Goal: Task Accomplishment & Management: Use online tool/utility

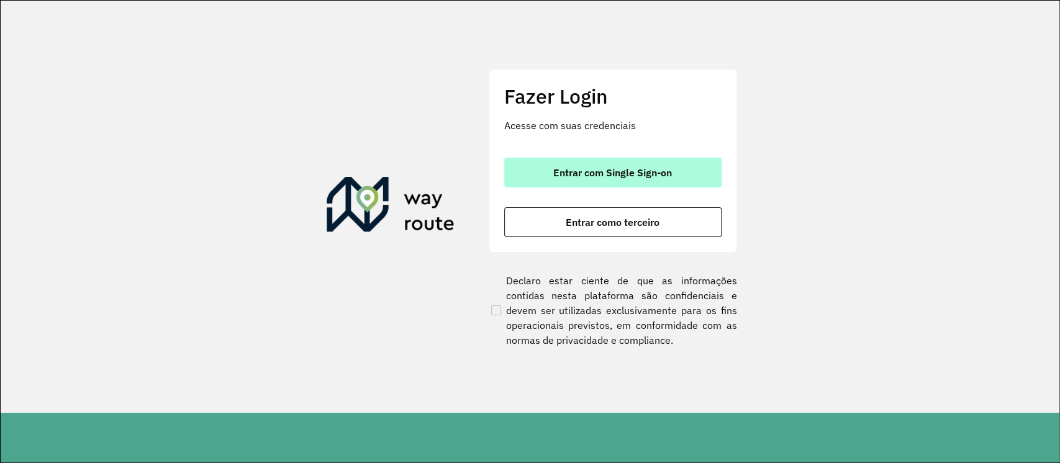
click at [665, 168] on span "Entrar com Single Sign-on" at bounding box center [612, 173] width 119 height 10
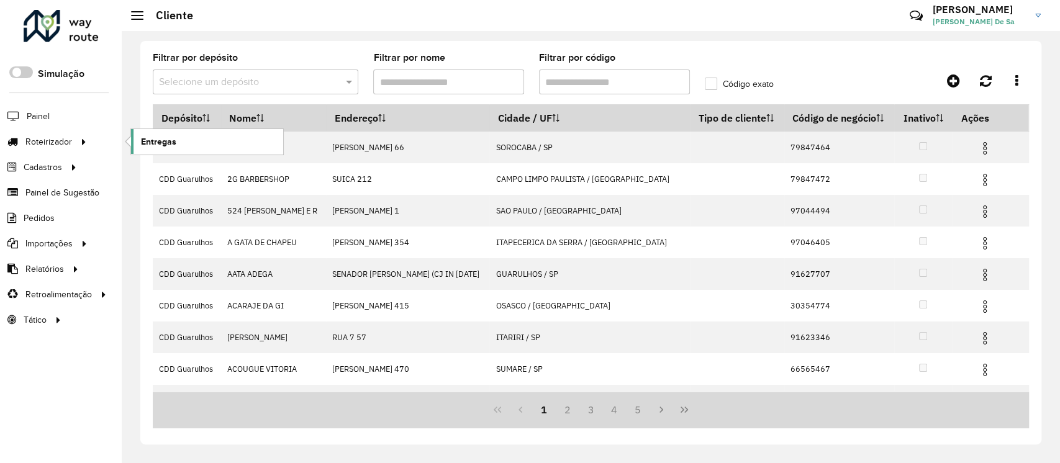
click at [164, 139] on span "Entregas" at bounding box center [158, 141] width 35 height 13
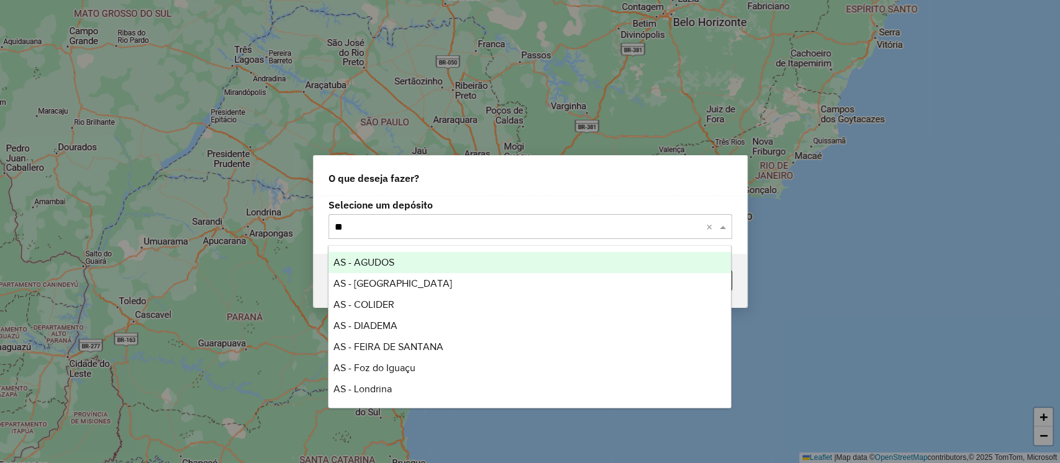
type input "***"
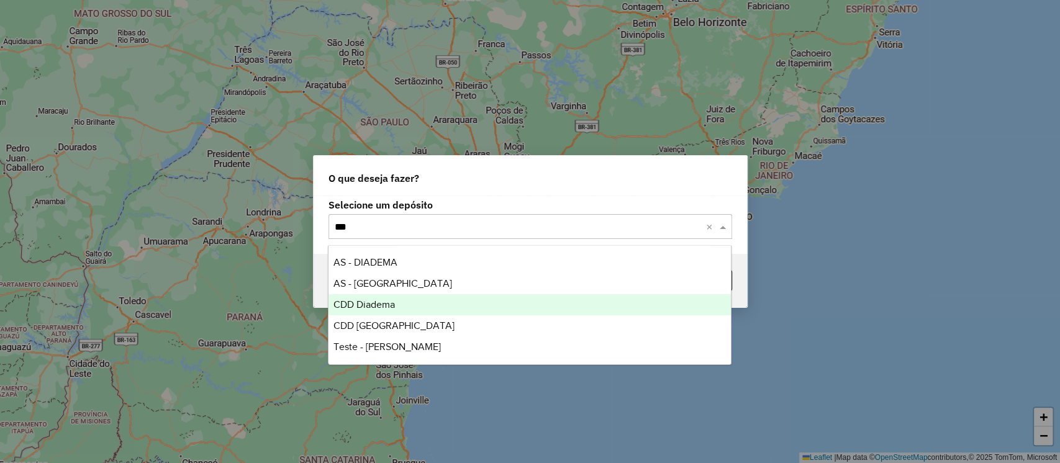
drag, startPoint x: 403, startPoint y: 301, endPoint x: 394, endPoint y: 305, distance: 9.5
click at [402, 302] on div "CDD Diadema" at bounding box center [530, 304] width 402 height 21
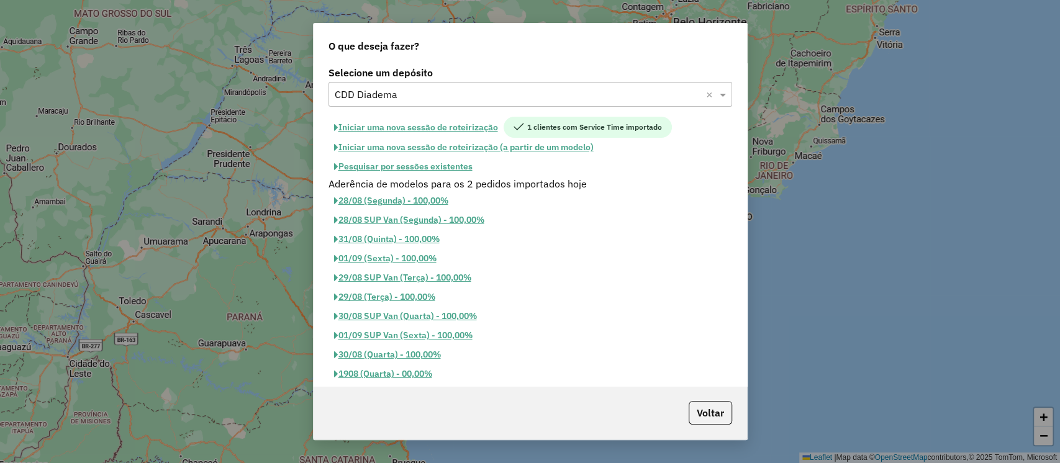
click at [435, 170] on button "Pesquisar por sessões existentes" at bounding box center [404, 166] width 150 height 19
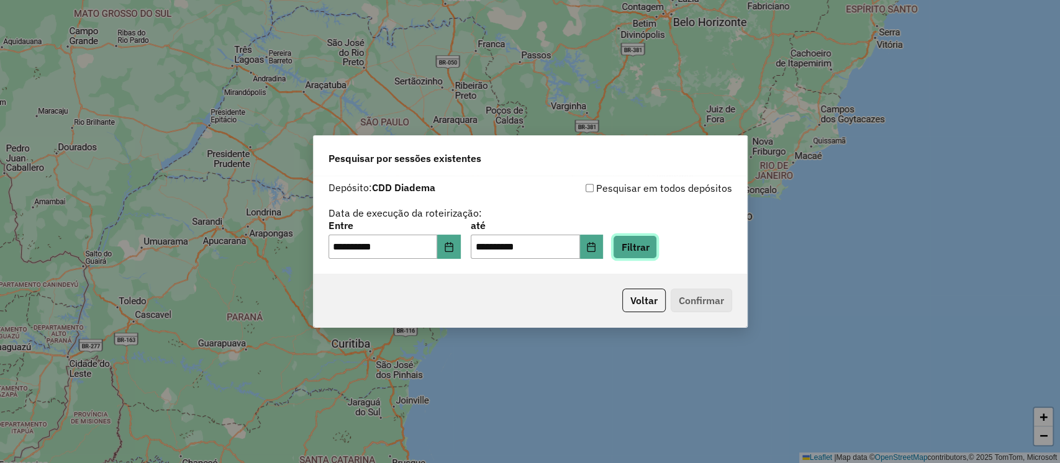
click at [657, 250] on button "Filtrar" at bounding box center [635, 247] width 44 height 24
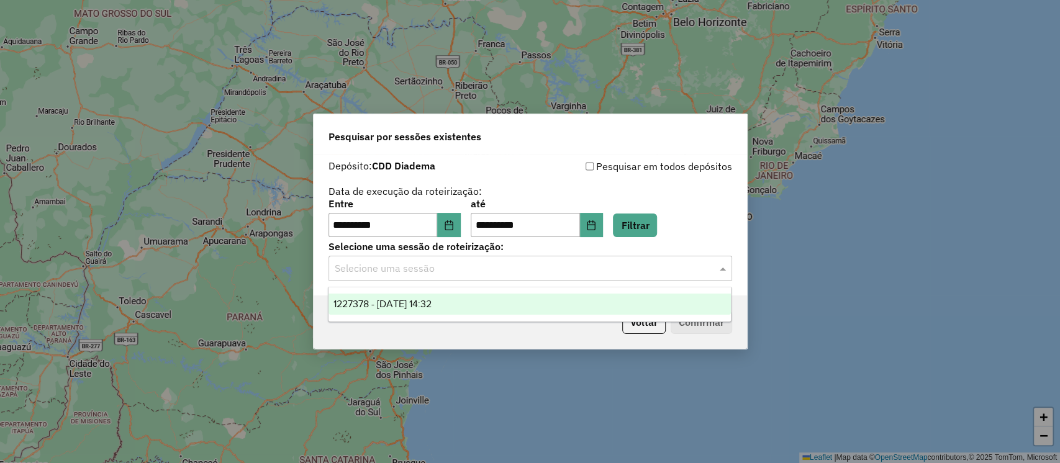
click at [444, 265] on input "text" at bounding box center [518, 268] width 366 height 15
click at [423, 302] on span "1227378 - 11/08/2025 14:32" at bounding box center [383, 304] width 98 height 11
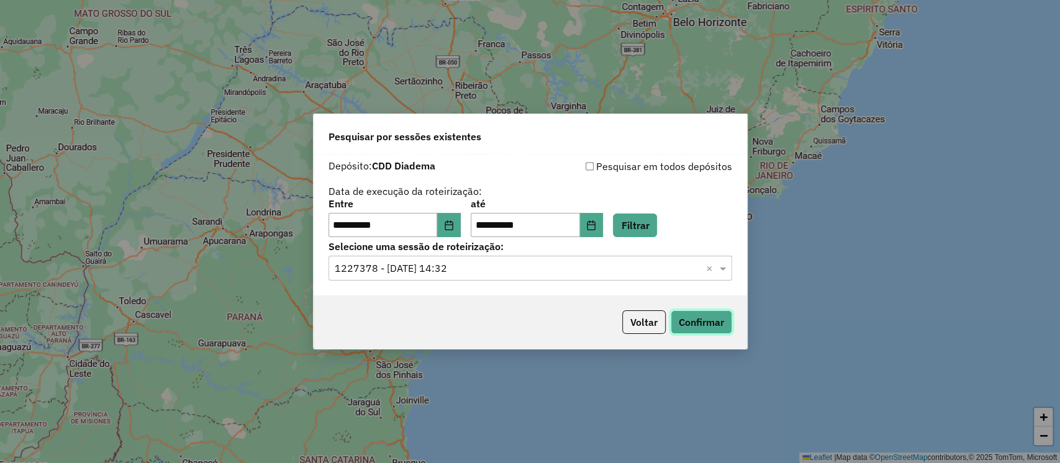
click at [691, 322] on button "Confirmar" at bounding box center [701, 323] width 61 height 24
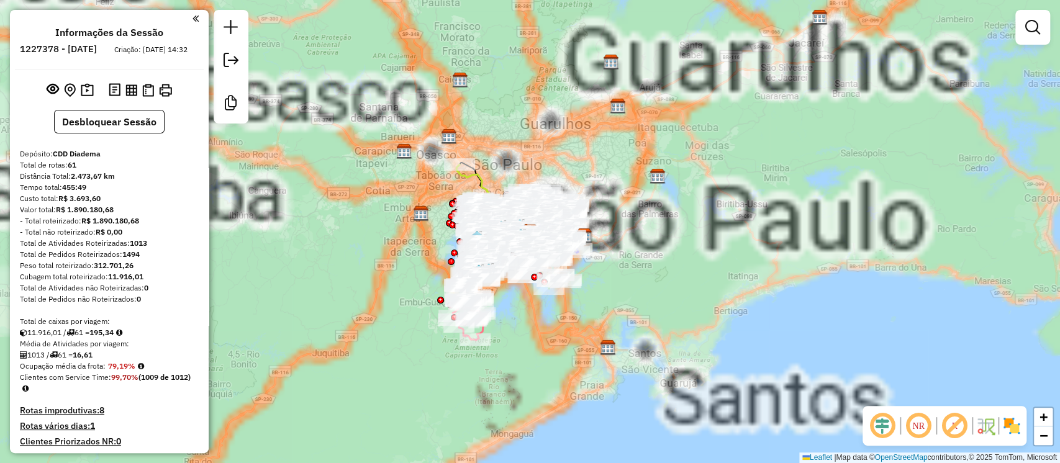
click at [960, 429] on em at bounding box center [955, 426] width 30 height 30
